Goal: Find specific page/section: Find specific page/section

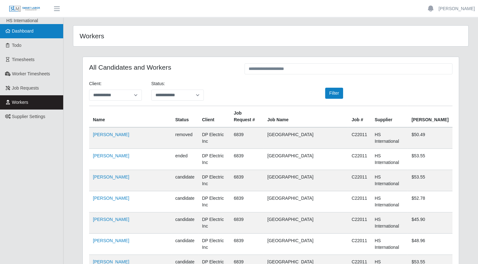
click at [41, 33] on link "Dashboard" at bounding box center [31, 31] width 63 height 14
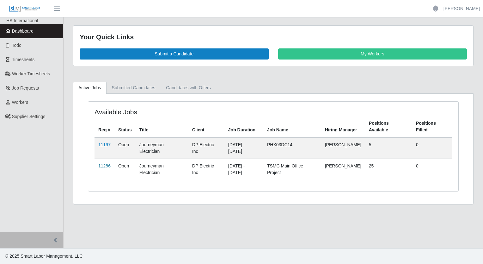
click at [107, 166] on link "11286" at bounding box center [104, 165] width 12 height 5
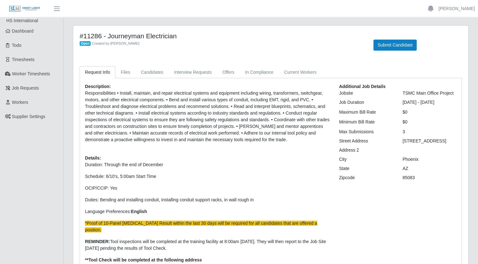
drag, startPoint x: 402, startPoint y: 140, endPoint x: 451, endPoint y: 142, distance: 48.4
click at [451, 142] on div "5088 W Innovation Circle" at bounding box center [430, 140] width 64 height 7
drag, startPoint x: 451, startPoint y: 142, endPoint x: 446, endPoint y: 141, distance: 4.5
copy div "5088 W Innovation Circle"
click at [21, 44] on span "Todo" at bounding box center [16, 45] width 9 height 5
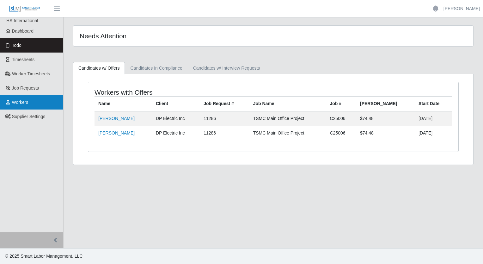
click at [23, 103] on span "Workers" at bounding box center [20, 102] width 16 height 5
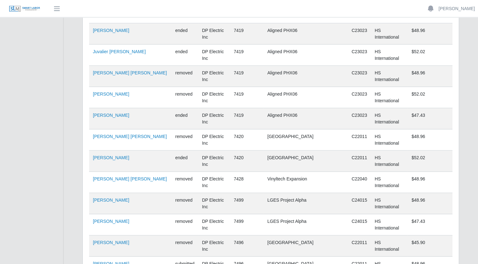
scroll to position [4146, 0]
